Goal: Information Seeking & Learning: Learn about a topic

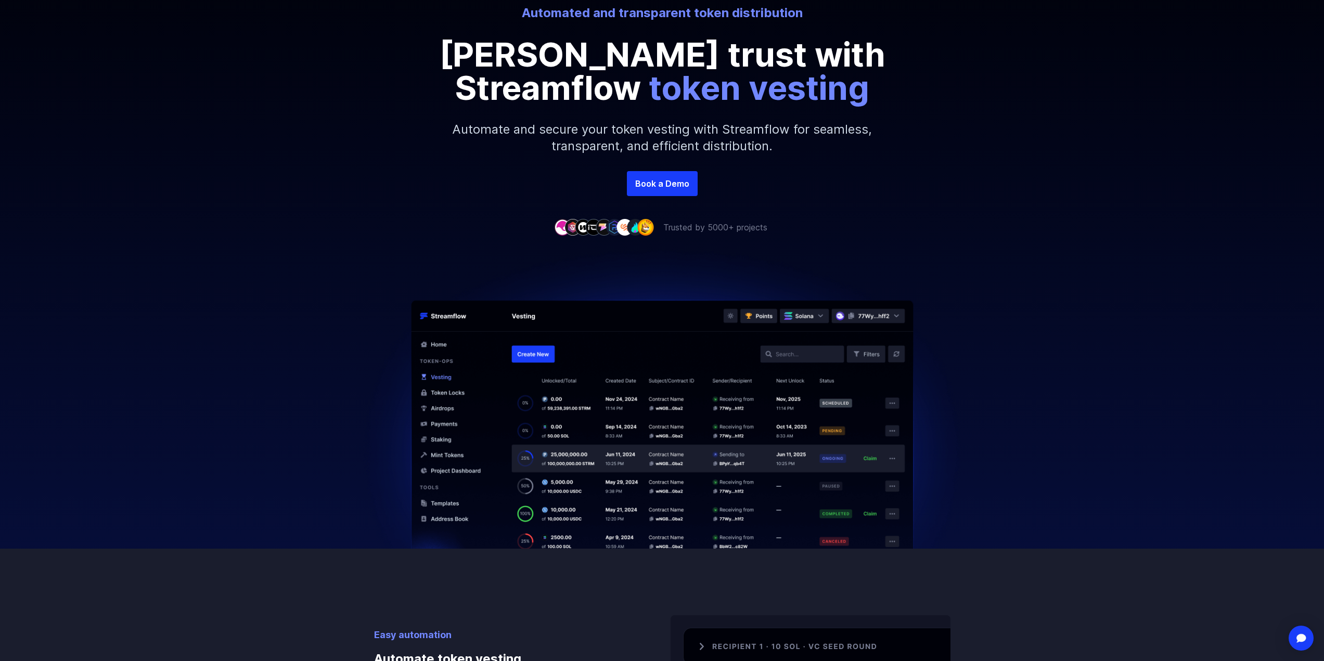
scroll to position [156, 0]
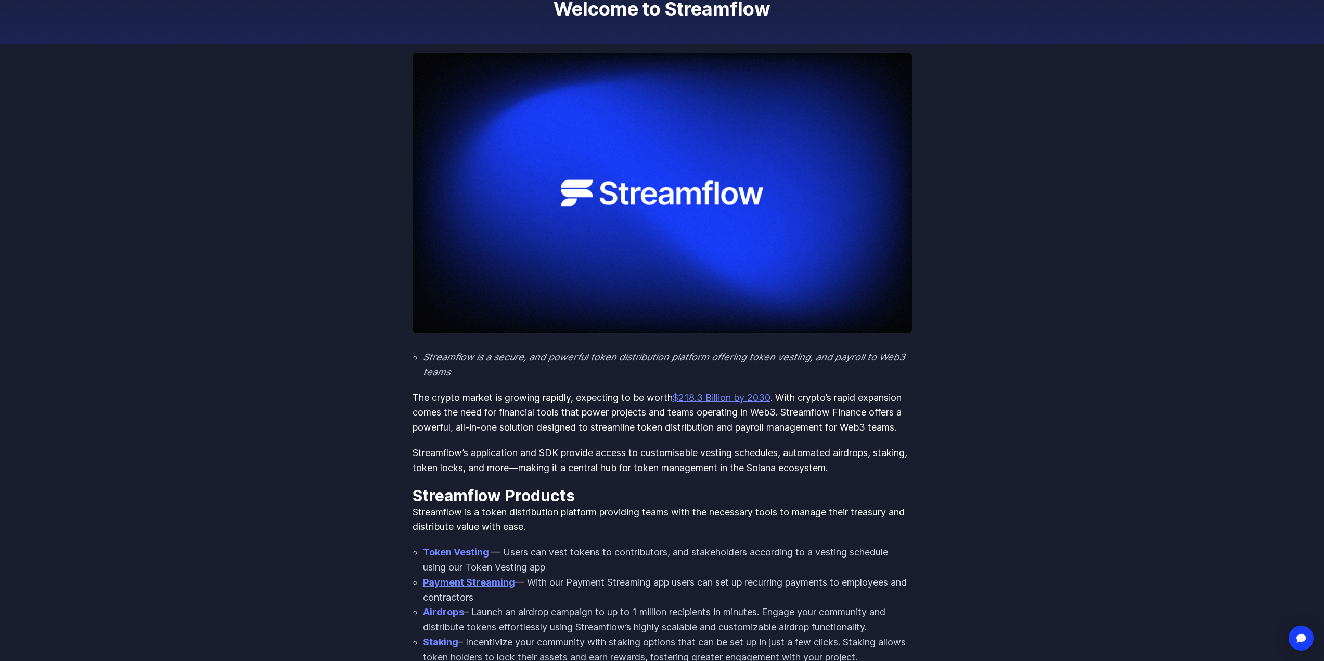
scroll to position [156, 0]
